Goal: Information Seeking & Learning: Learn about a topic

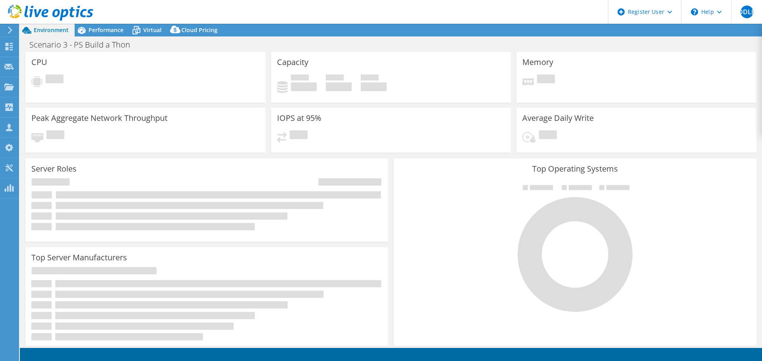
select select "USD"
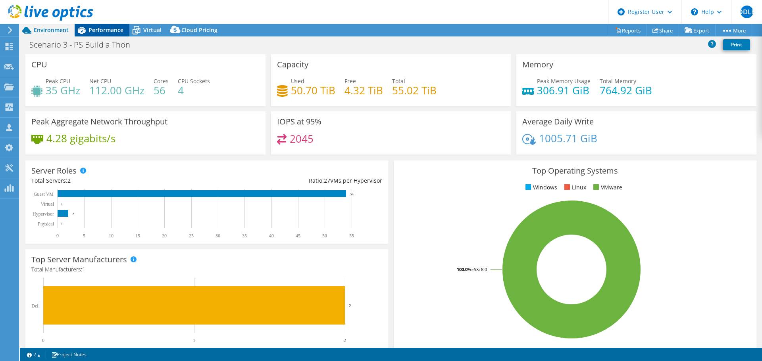
click at [108, 28] on span "Performance" at bounding box center [105, 30] width 35 height 8
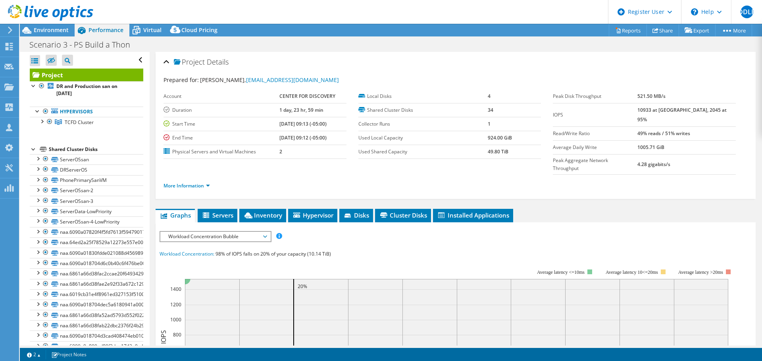
drag, startPoint x: 367, startPoint y: 61, endPoint x: 358, endPoint y: 51, distance: 13.3
click at [365, 58] on div "Project Details" at bounding box center [455, 62] width 584 height 17
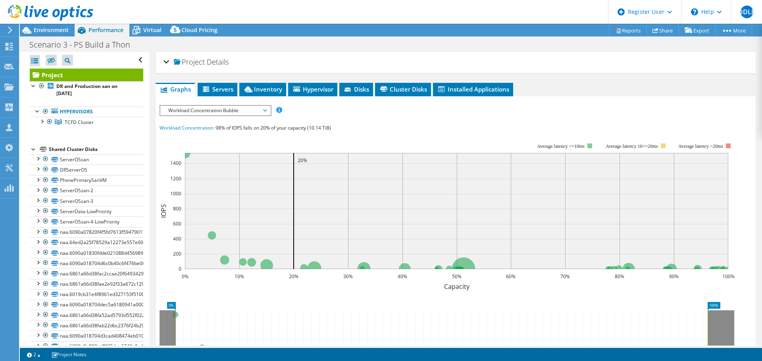
click at [306, 48] on div "Scenario 3 - PS Build a Thon Print" at bounding box center [391, 44] width 742 height 15
click at [308, 58] on div "Project Details" at bounding box center [455, 62] width 584 height 17
